Goal: Information Seeking & Learning: Learn about a topic

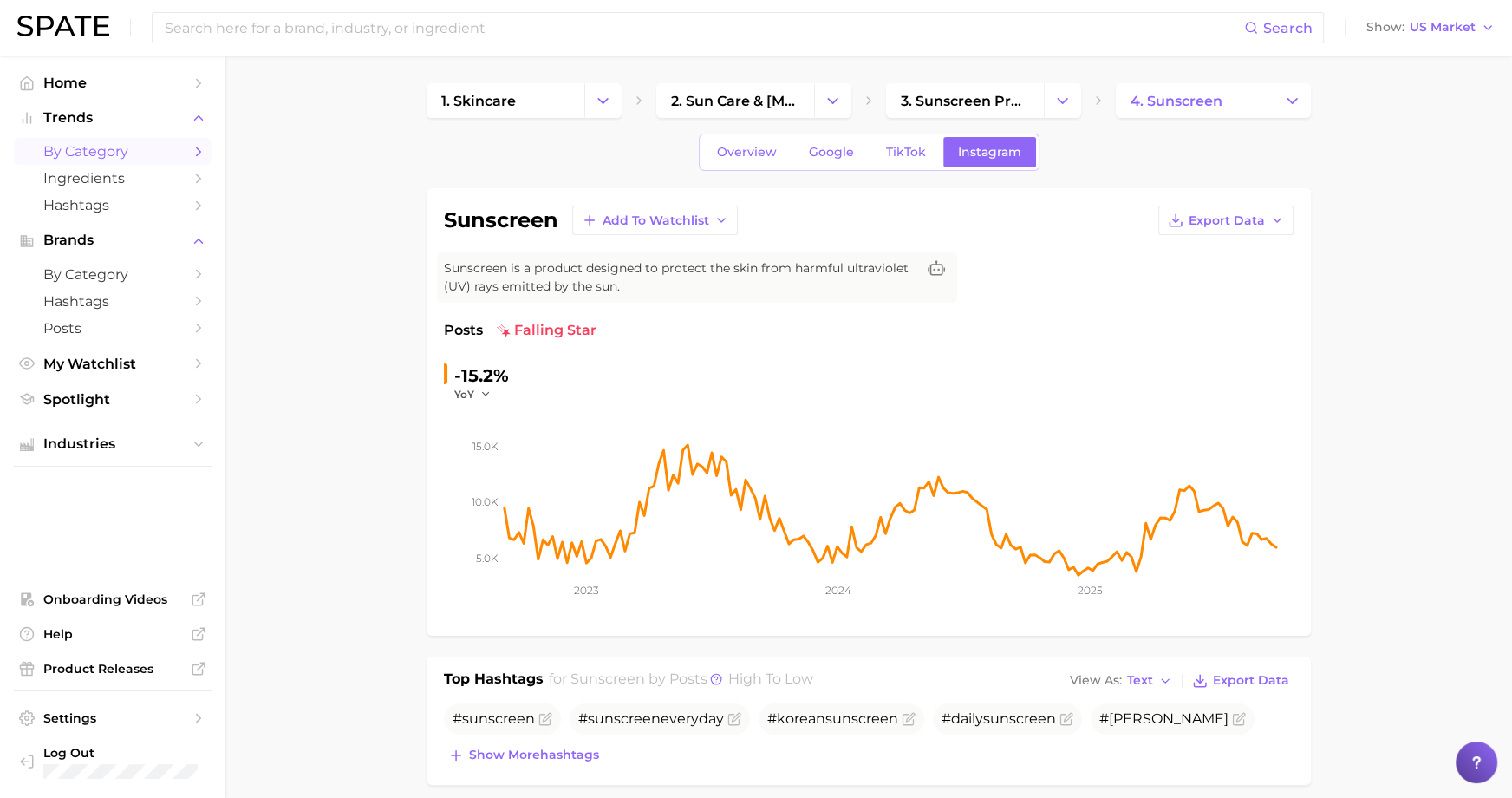
click at [111, 145] on span "by Category" at bounding box center [112, 151] width 139 height 17
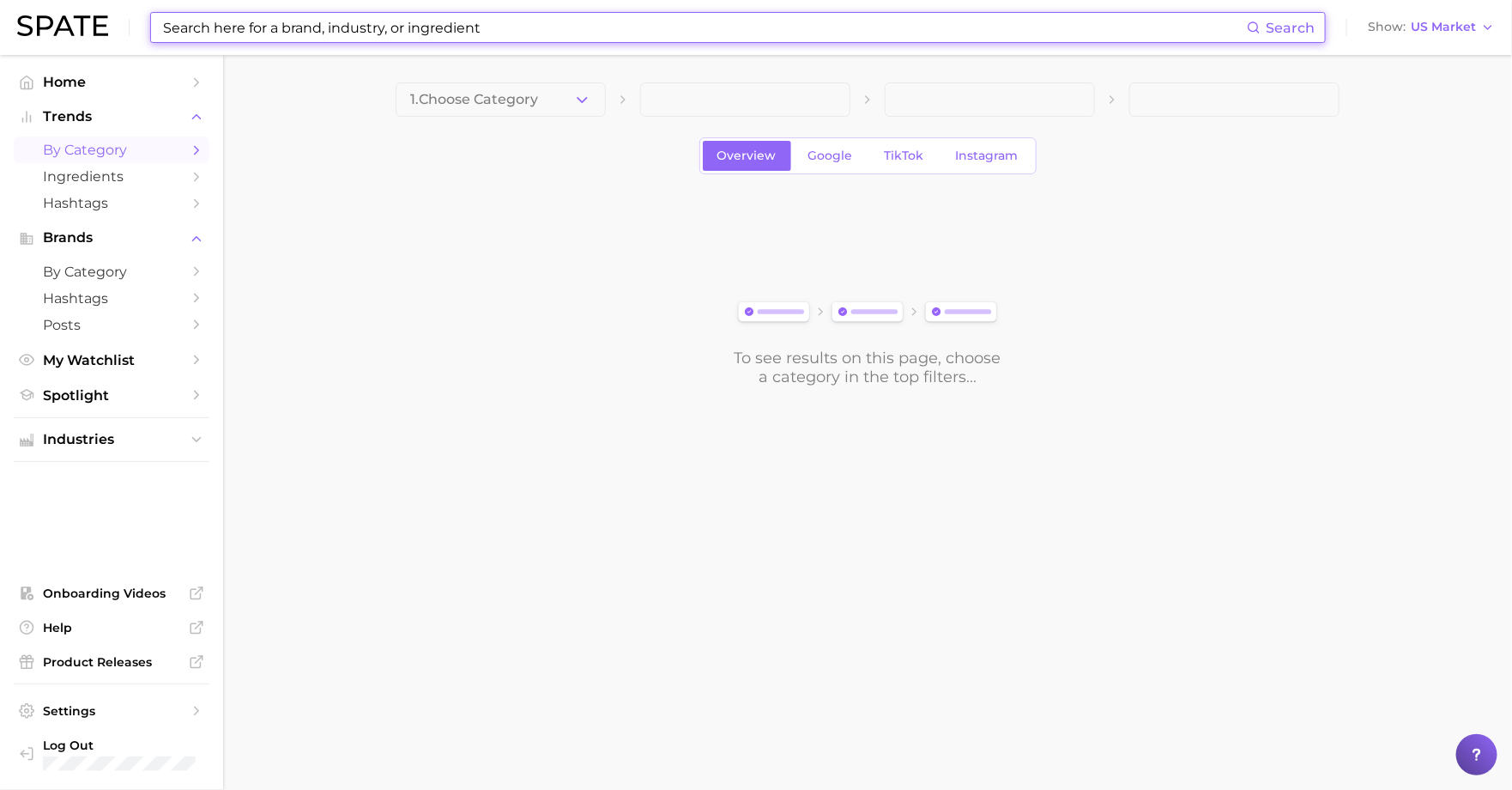
click at [579, 30] on input at bounding box center [704, 27] width 1086 height 29
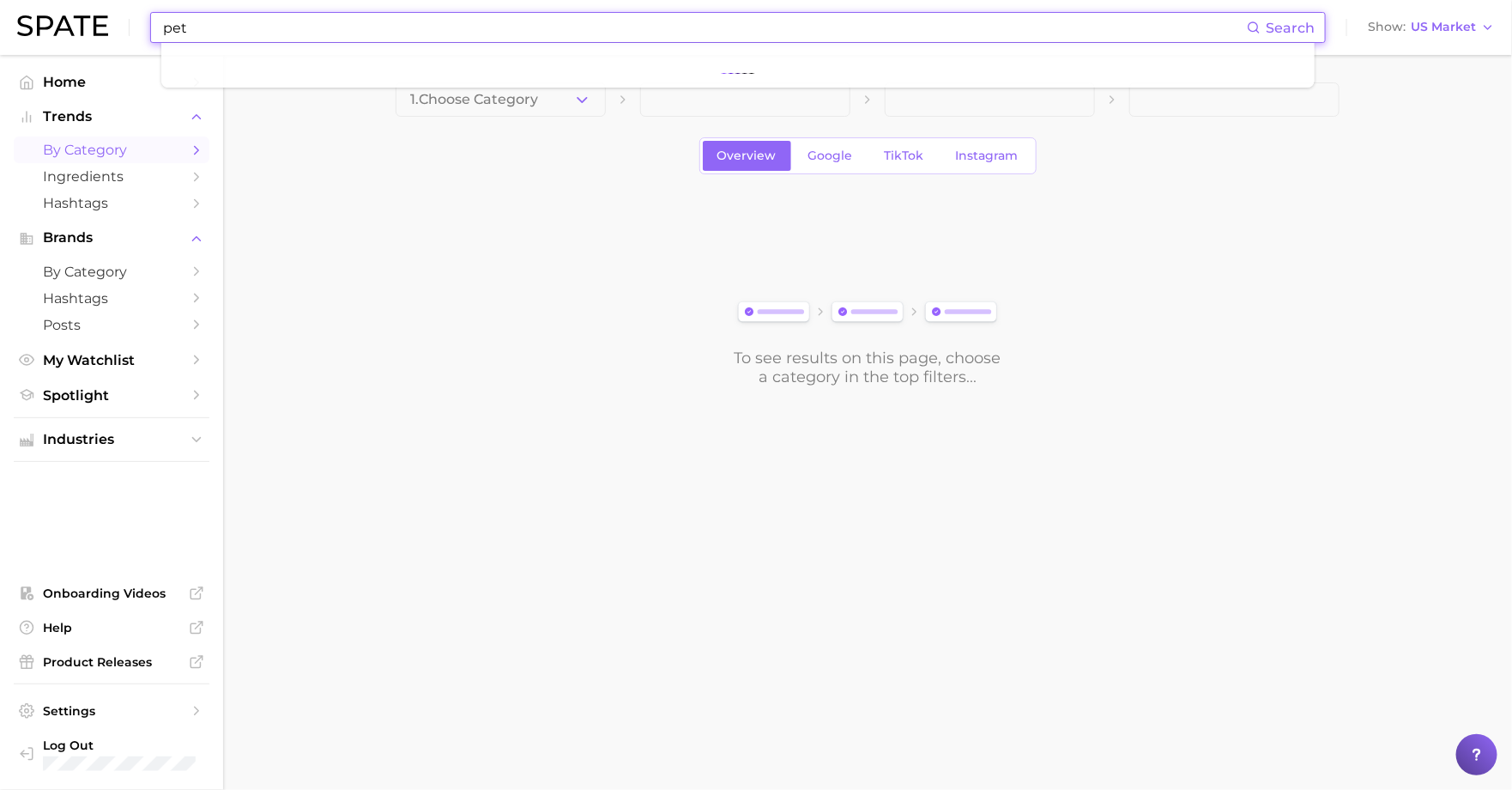
type input "pet"
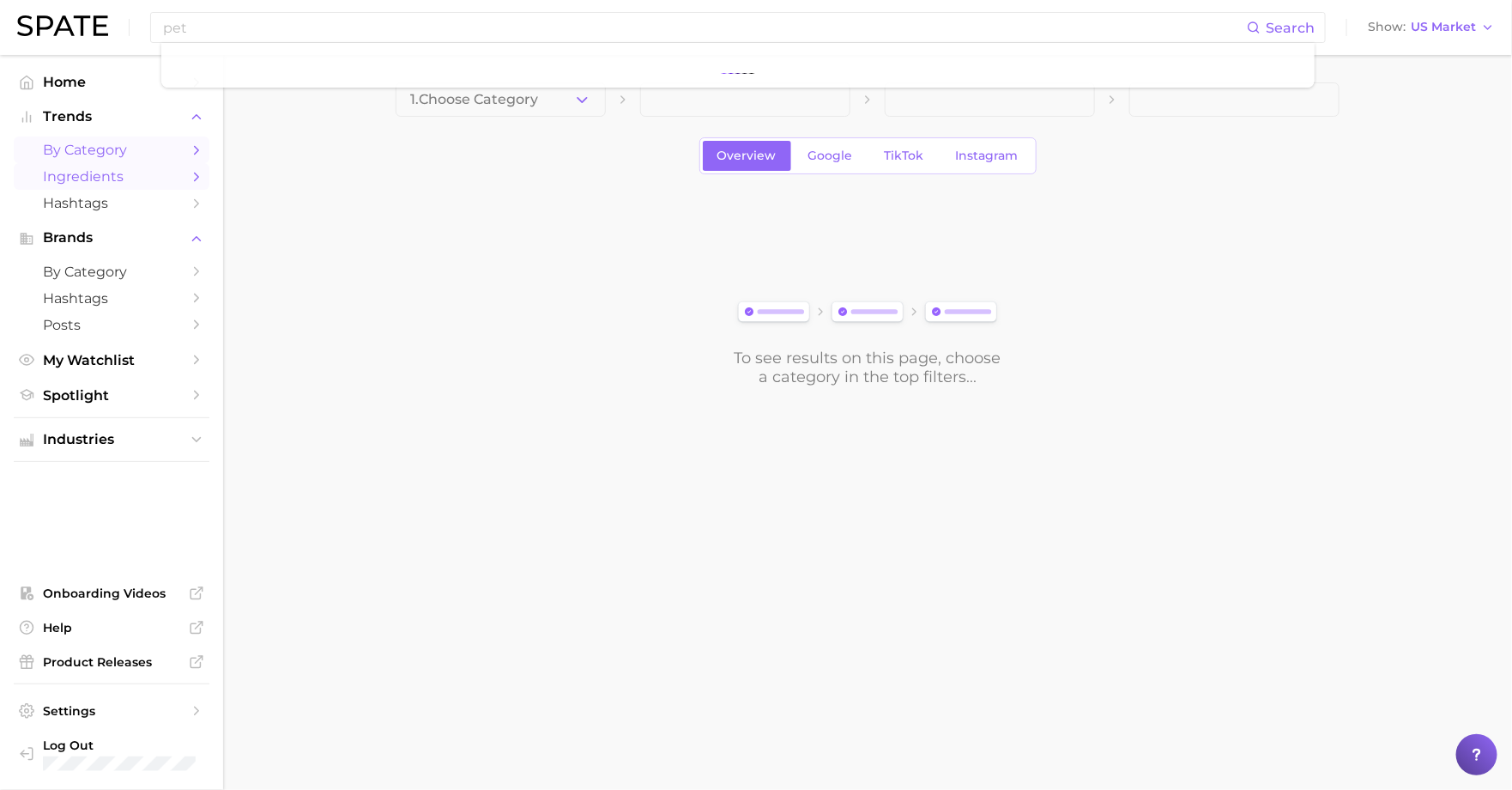
click at [81, 178] on span "Ingredients" at bounding box center [111, 176] width 137 height 16
click at [82, 155] on span "by Category" at bounding box center [111, 150] width 137 height 16
